Goal: Information Seeking & Learning: Learn about a topic

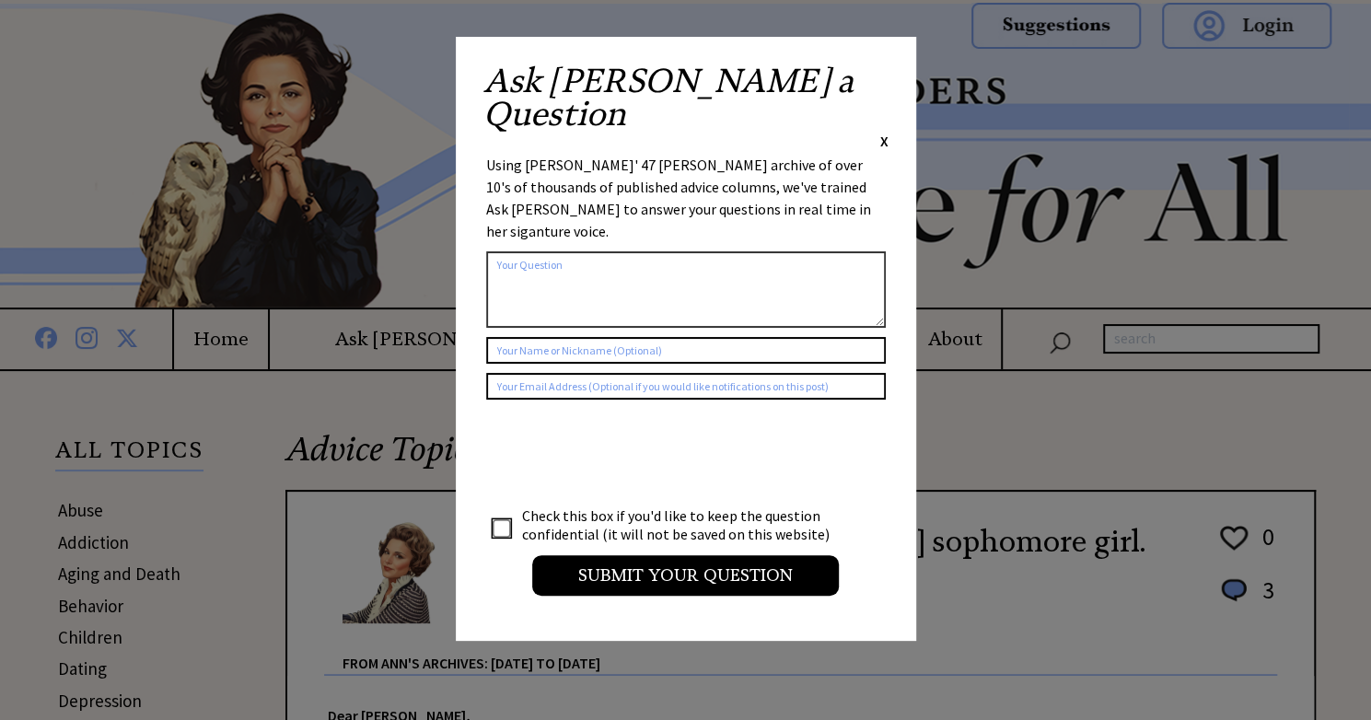
click at [880, 132] on span "X" at bounding box center [884, 141] width 8 height 18
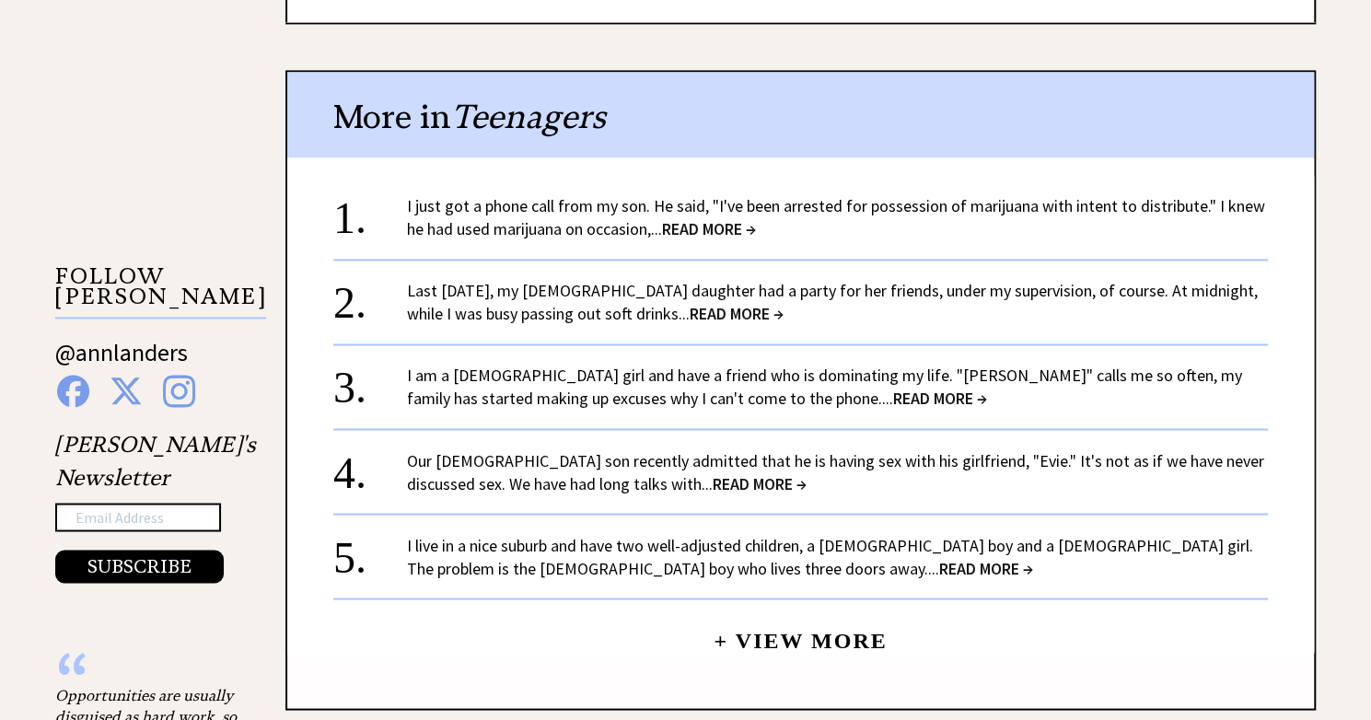
scroll to position [1645, 0]
click at [939, 556] on span "READ MORE →" at bounding box center [986, 566] width 94 height 21
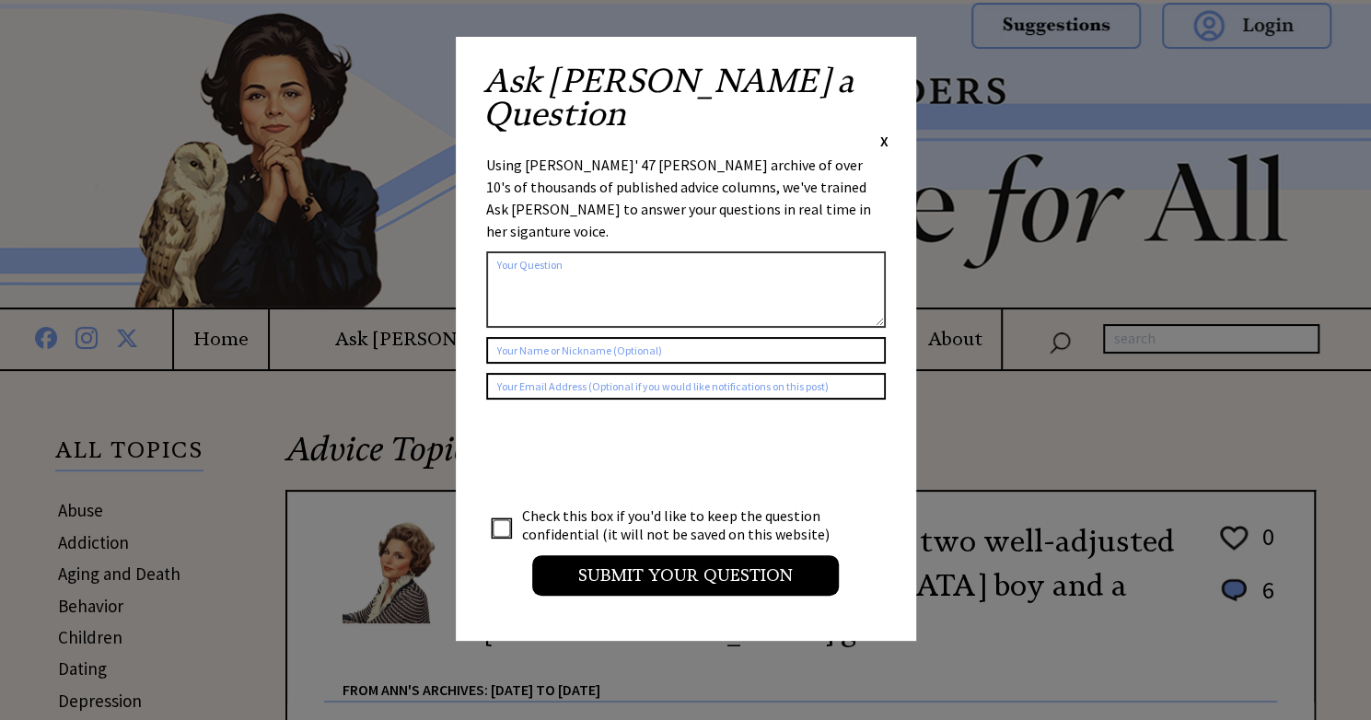
click at [884, 132] on span "X" at bounding box center [884, 141] width 8 height 18
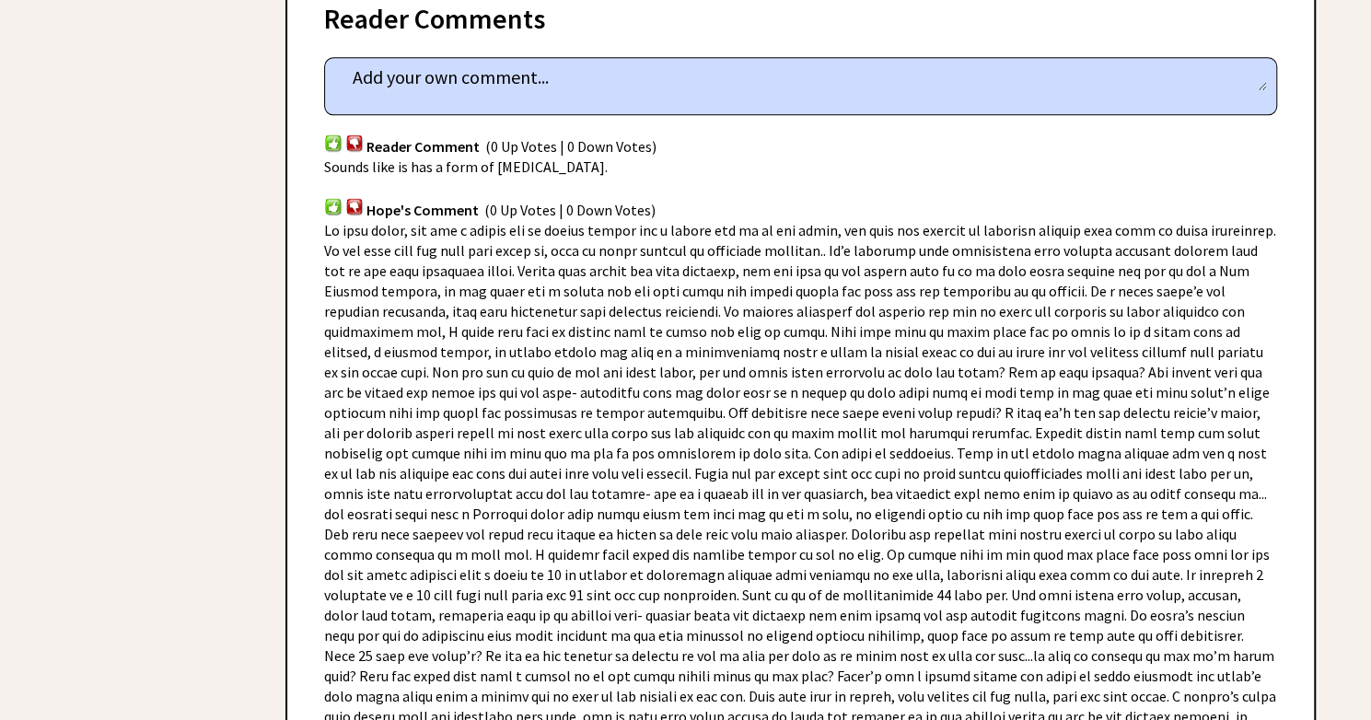
scroll to position [1254, 0]
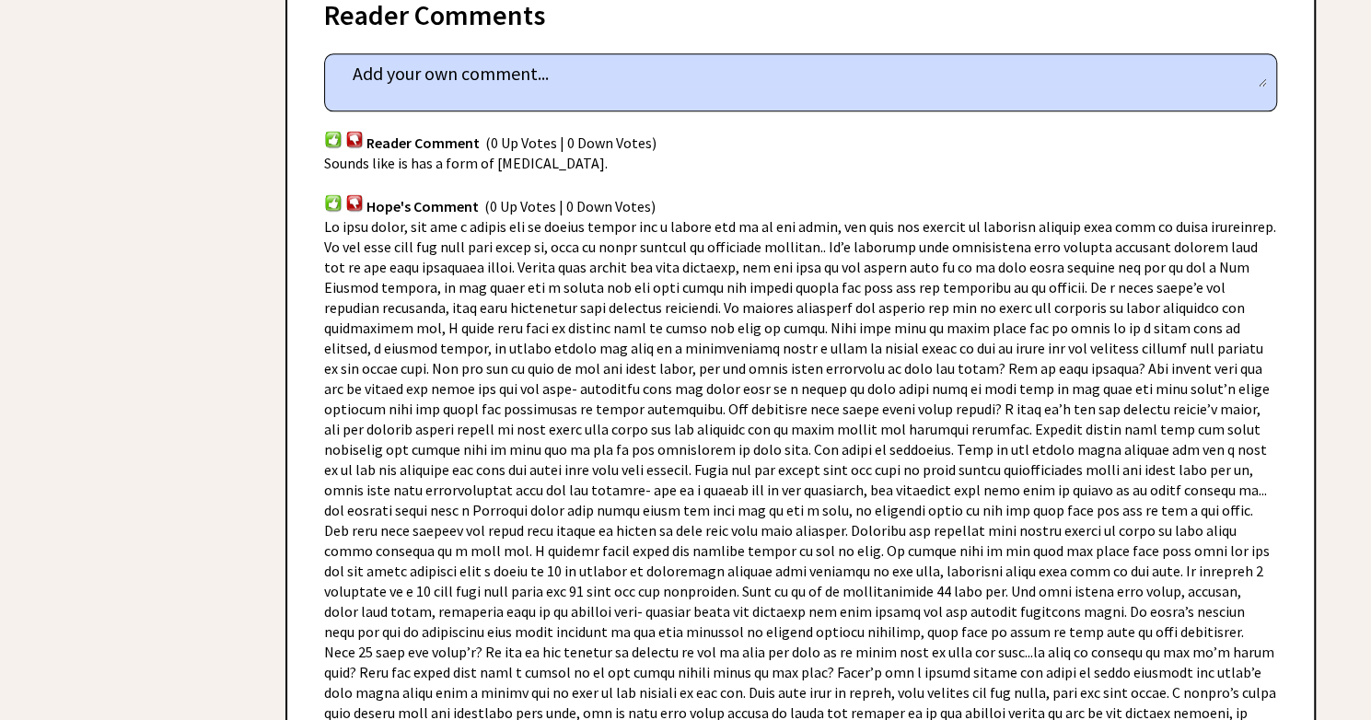
click at [1035, 497] on span at bounding box center [800, 479] width 952 height 525
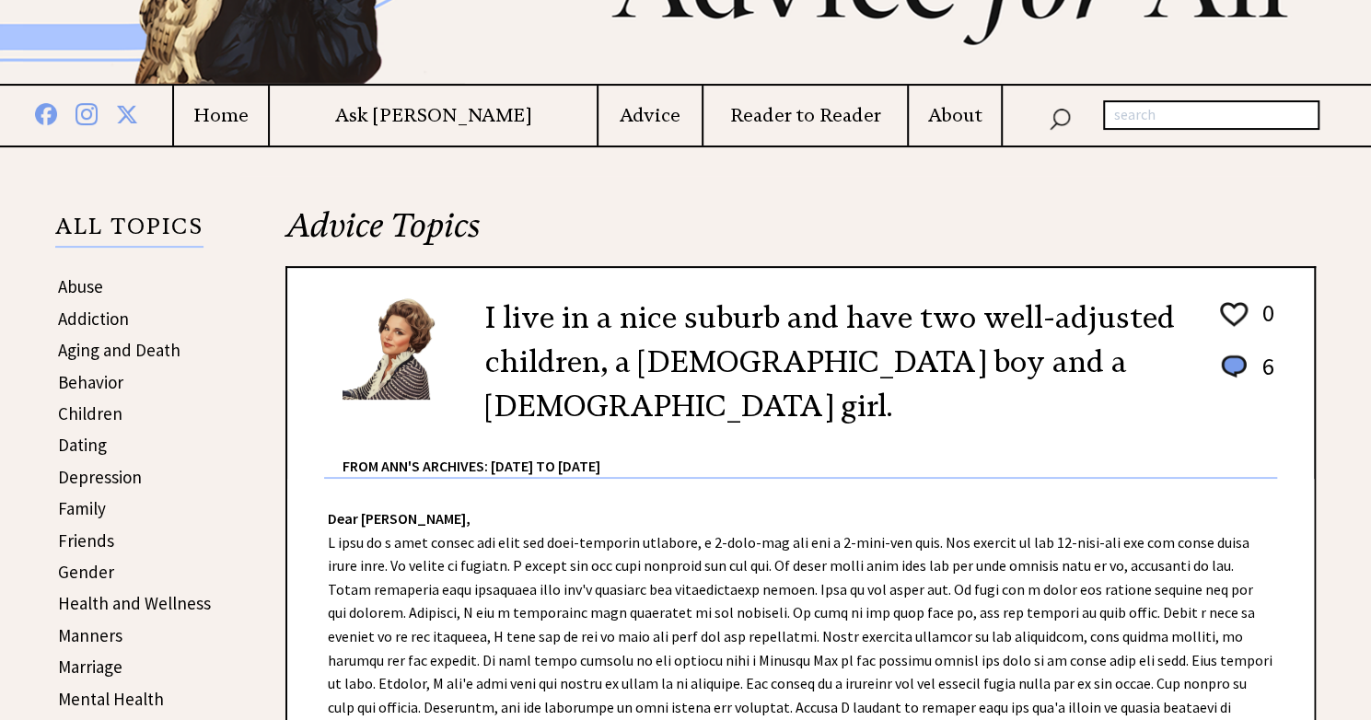
scroll to position [0, 0]
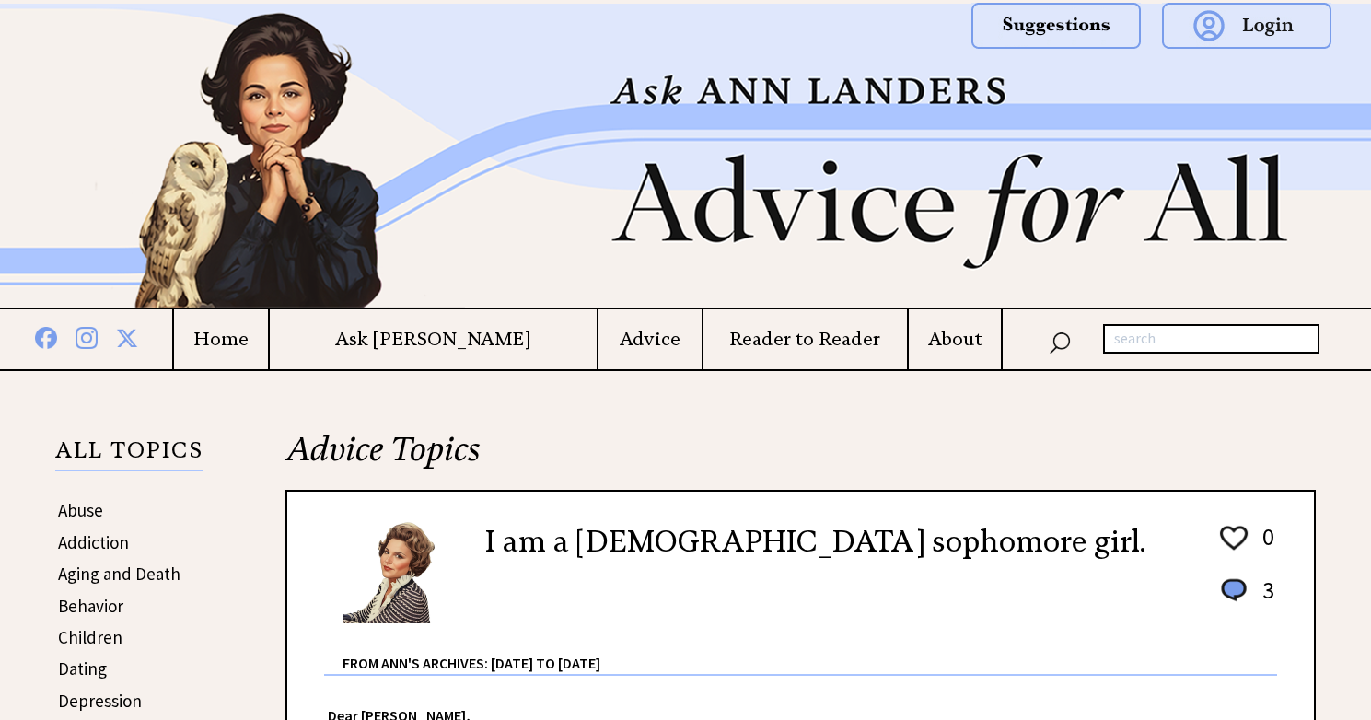
scroll to position [1645, 0]
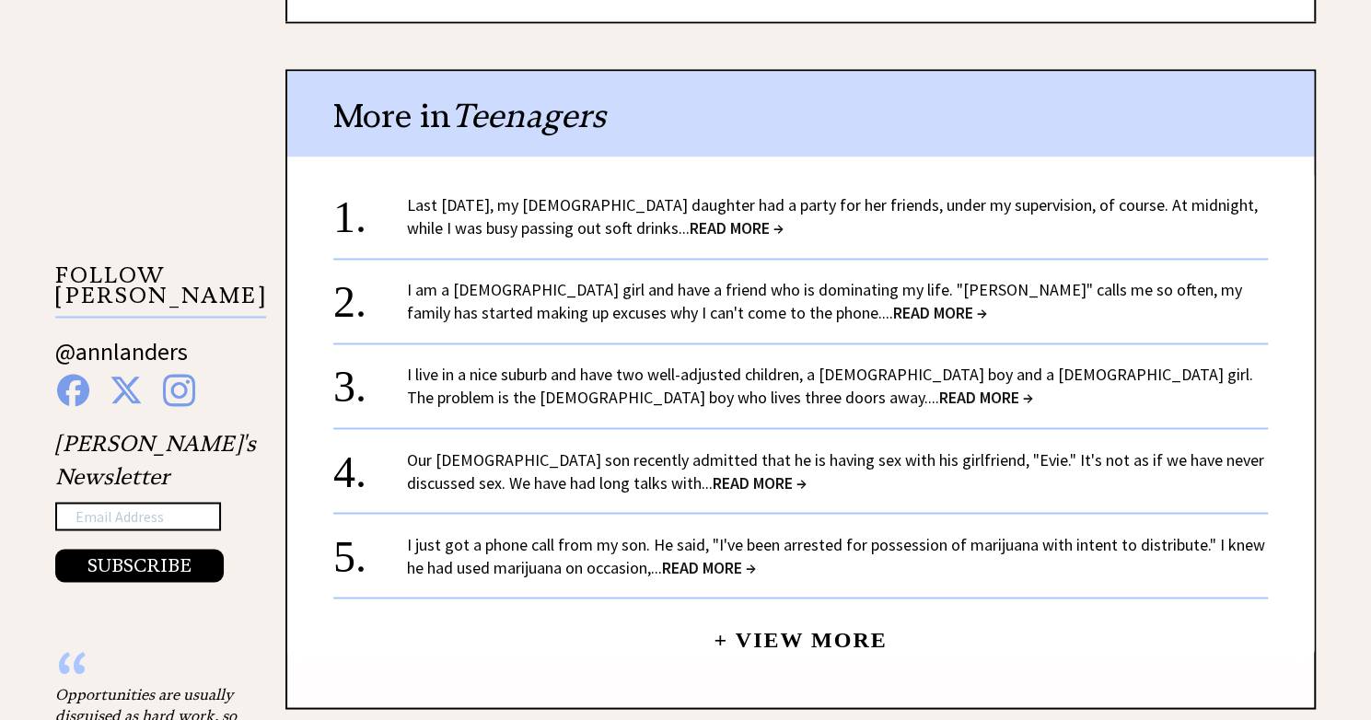
click at [713, 472] on span "READ MORE →" at bounding box center [760, 482] width 94 height 21
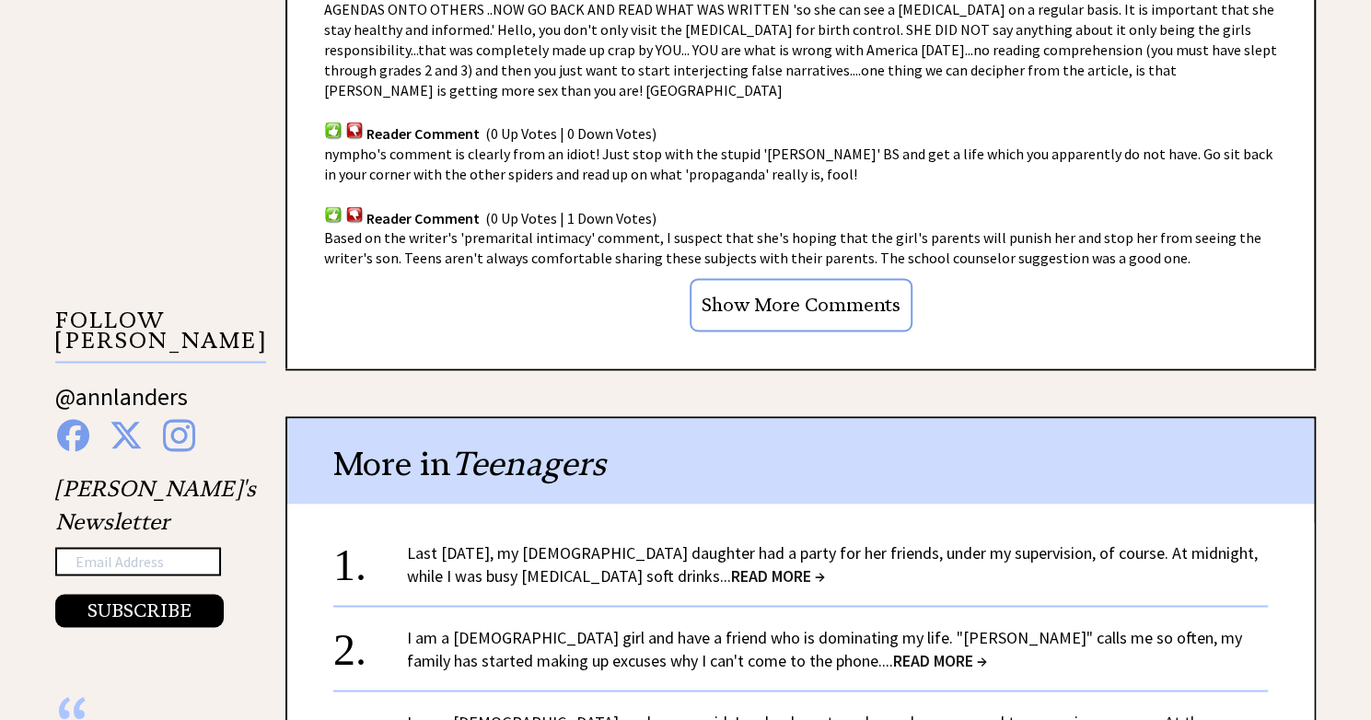
scroll to position [1630, 0]
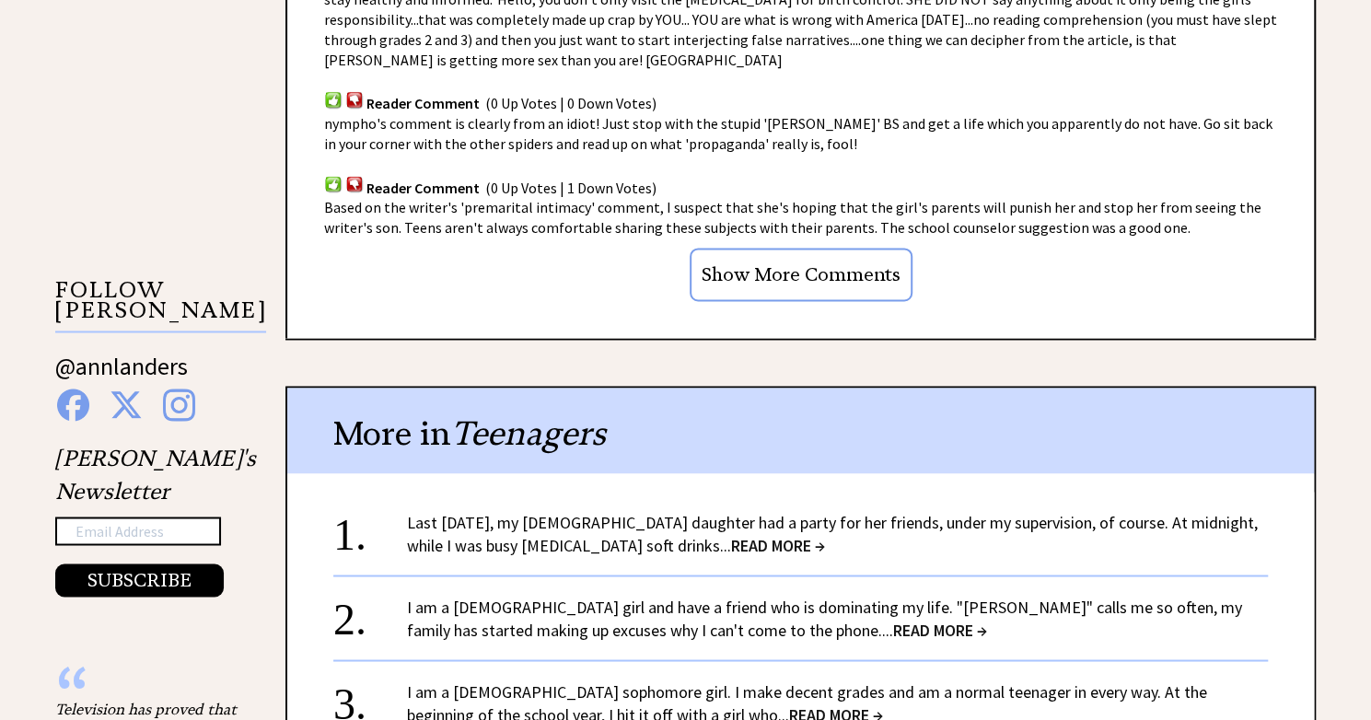
click at [731, 534] on span "READ MORE →" at bounding box center [778, 544] width 94 height 21
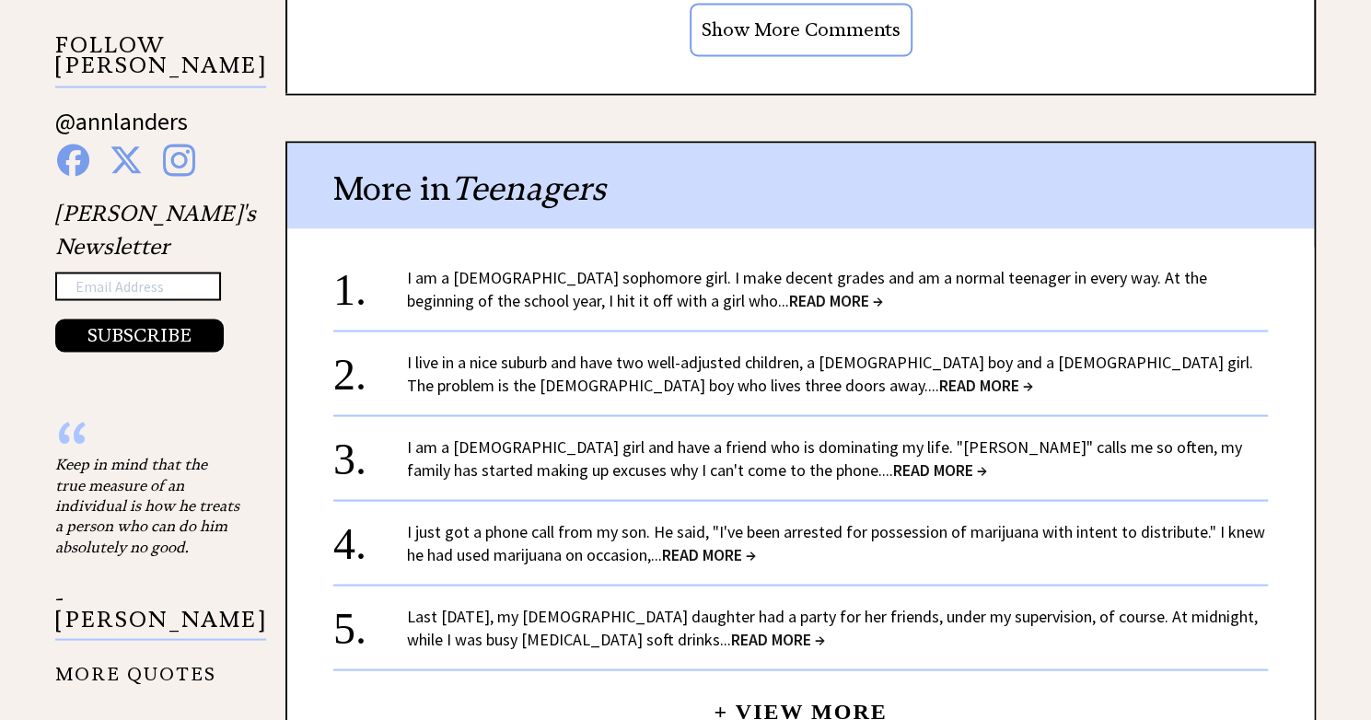
scroll to position [1878, 0]
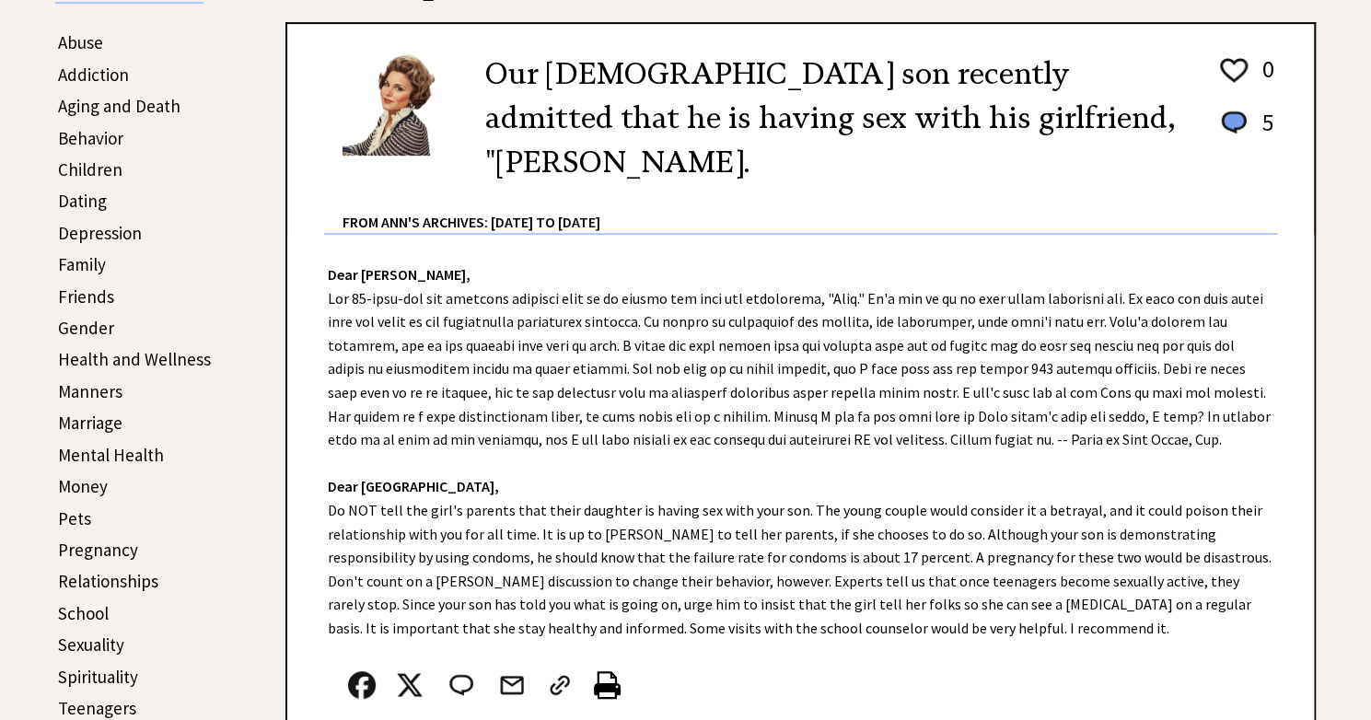
scroll to position [0, 0]
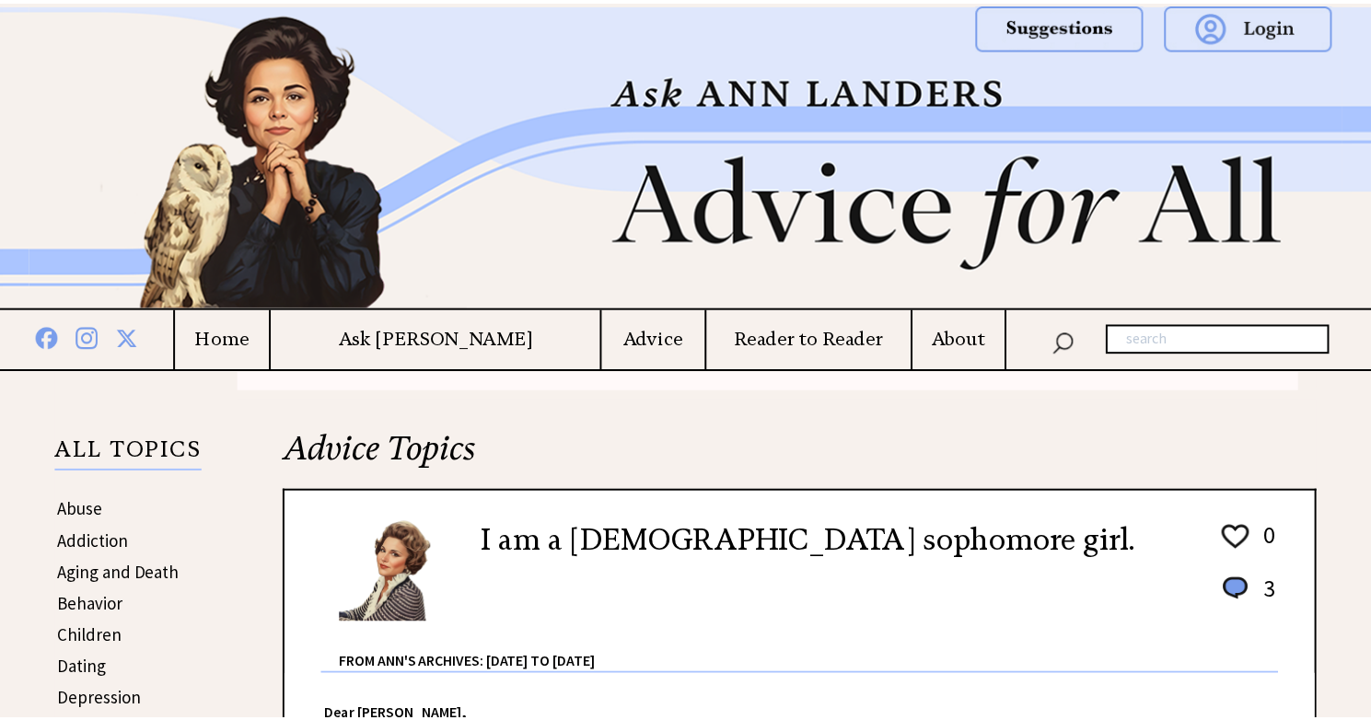
scroll to position [1645, 0]
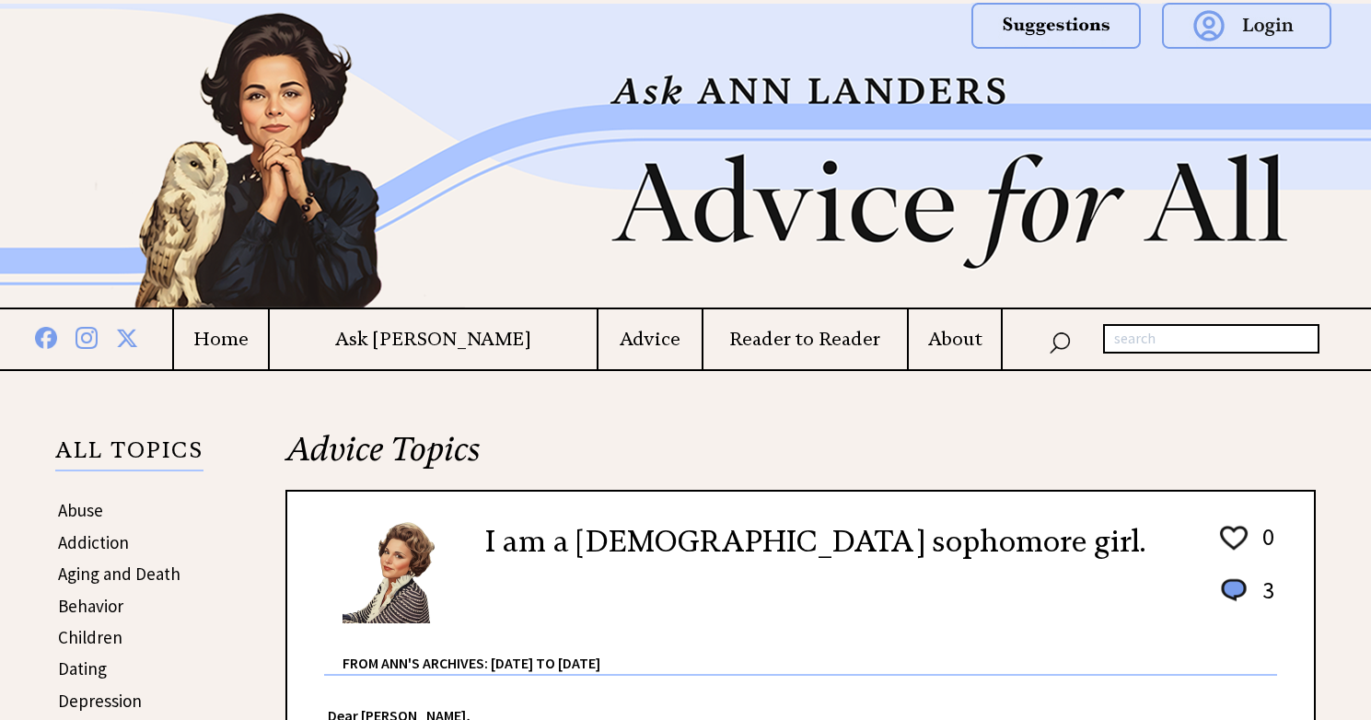
scroll to position [1645, 0]
